Goal: Task Accomplishment & Management: Manage account settings

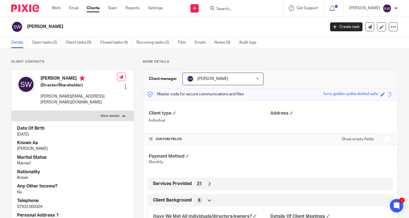
scroll to position [28, 0]
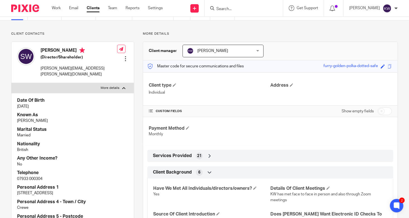
click at [237, 7] on input "Search" at bounding box center [241, 9] width 50 height 5
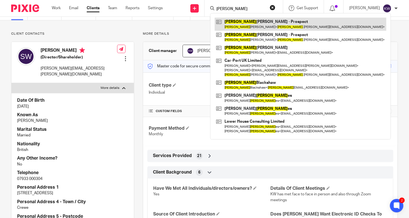
type input "[PERSON_NAME]"
click at [243, 25] on link at bounding box center [301, 24] width 172 height 13
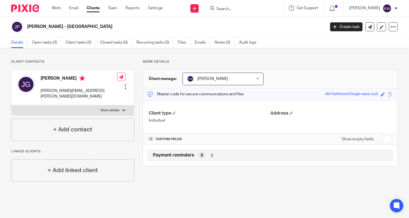
click at [124, 84] on div at bounding box center [126, 87] width 6 height 6
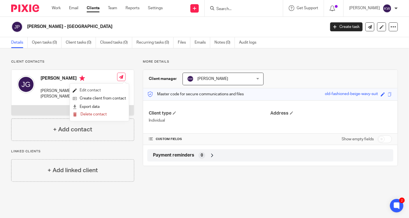
click at [95, 90] on link "Edit contact" at bounding box center [99, 90] width 53 height 8
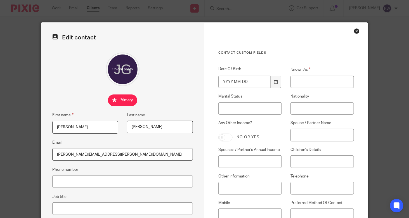
drag, startPoint x: 109, startPoint y: 155, endPoint x: 49, endPoint y: 157, distance: 59.9
click at [49, 157] on div "Edit contact First name John Last name Gater Email john.gater@car-portuk.com Ph…" at bounding box center [122, 220] width 163 height 395
paste input "farm.greenwayhall@gmail"
type input "farm.greenwayhall@gmail.com"
click at [59, 84] on div at bounding box center [122, 70] width 141 height 34
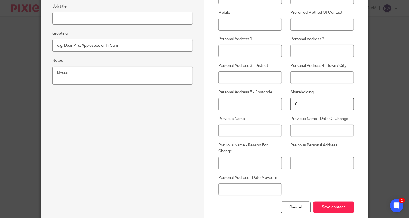
scroll to position [222, 0]
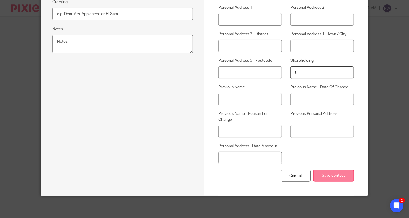
click at [331, 173] on input "Save contact" at bounding box center [334, 176] width 41 height 12
type input "[PERSON_NAME]"
click at [349, 175] on input "Save contact" at bounding box center [334, 176] width 41 height 12
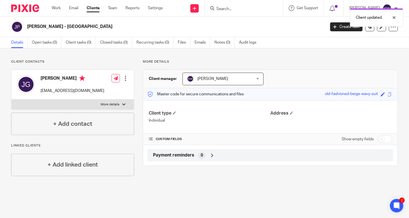
click at [256, 6] on div "Client updated." at bounding box center [304, 16] width 199 height 21
click at [229, 8] on input "Search" at bounding box center [241, 9] width 50 height 5
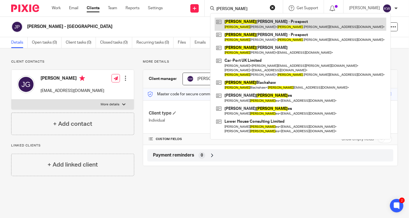
type input "[PERSON_NAME]"
click at [241, 23] on link at bounding box center [301, 24] width 172 height 13
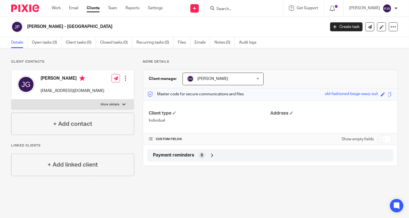
click at [237, 8] on input "Search" at bounding box center [241, 9] width 50 height 5
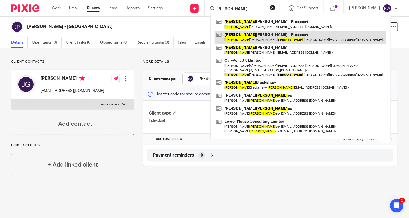
type input "[PERSON_NAME]"
click at [247, 39] on link at bounding box center [301, 37] width 172 height 13
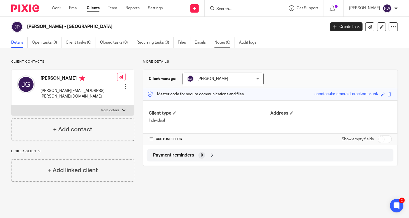
click at [221, 42] on link "Notes (0)" at bounding box center [225, 42] width 20 height 11
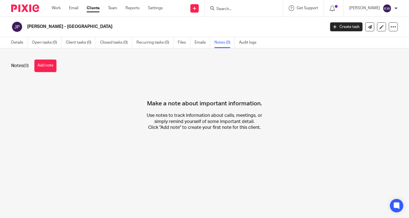
click at [234, 11] on input "Search" at bounding box center [241, 9] width 50 height 5
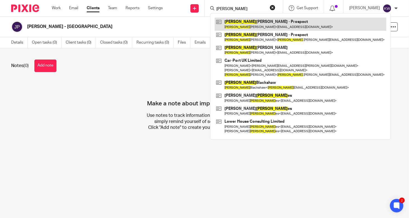
type input "[PERSON_NAME]"
click at [247, 24] on link at bounding box center [301, 24] width 172 height 13
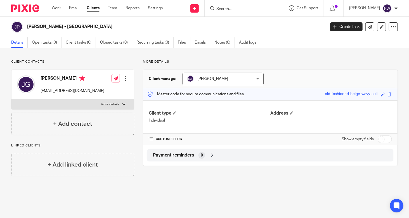
click at [241, 9] on input "Search" at bounding box center [241, 9] width 50 height 5
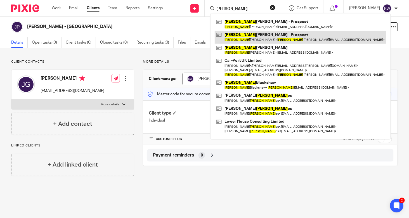
type input "[PERSON_NAME]"
click at [242, 39] on link at bounding box center [301, 37] width 172 height 13
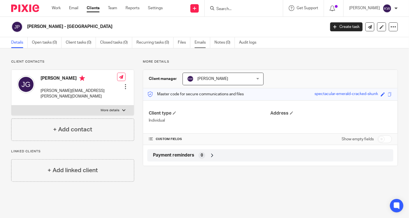
click at [204, 43] on link "Emails" at bounding box center [203, 42] width 16 height 11
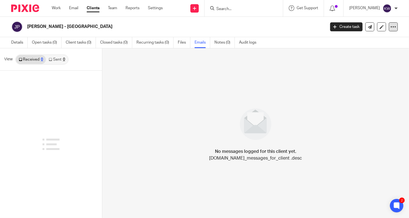
click at [391, 28] on icon at bounding box center [394, 27] width 6 height 6
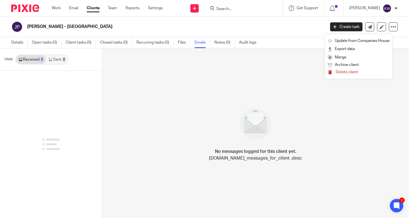
click at [346, 73] on span "Delete client" at bounding box center [347, 72] width 22 height 4
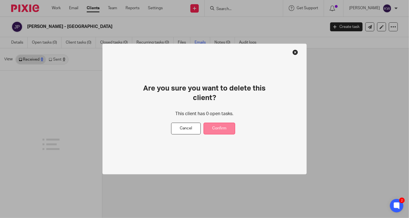
click at [227, 128] on button "Confirm" at bounding box center [220, 129] width 32 height 12
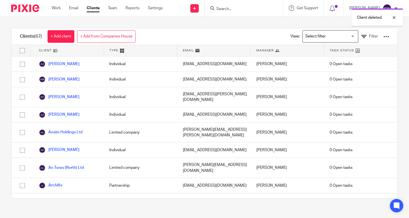
click at [252, 10] on div "Client deleted." at bounding box center [304, 16] width 199 height 21
click at [232, 8] on div "Client deleted." at bounding box center [304, 16] width 199 height 21
click at [232, 6] on form at bounding box center [246, 8] width 60 height 7
click at [234, 10] on input "Search" at bounding box center [241, 9] width 50 height 5
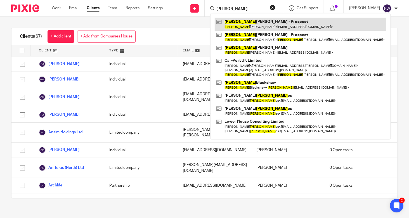
type input "[PERSON_NAME]"
click at [236, 25] on link at bounding box center [301, 24] width 172 height 13
